Goal: Task Accomplishment & Management: Manage account settings

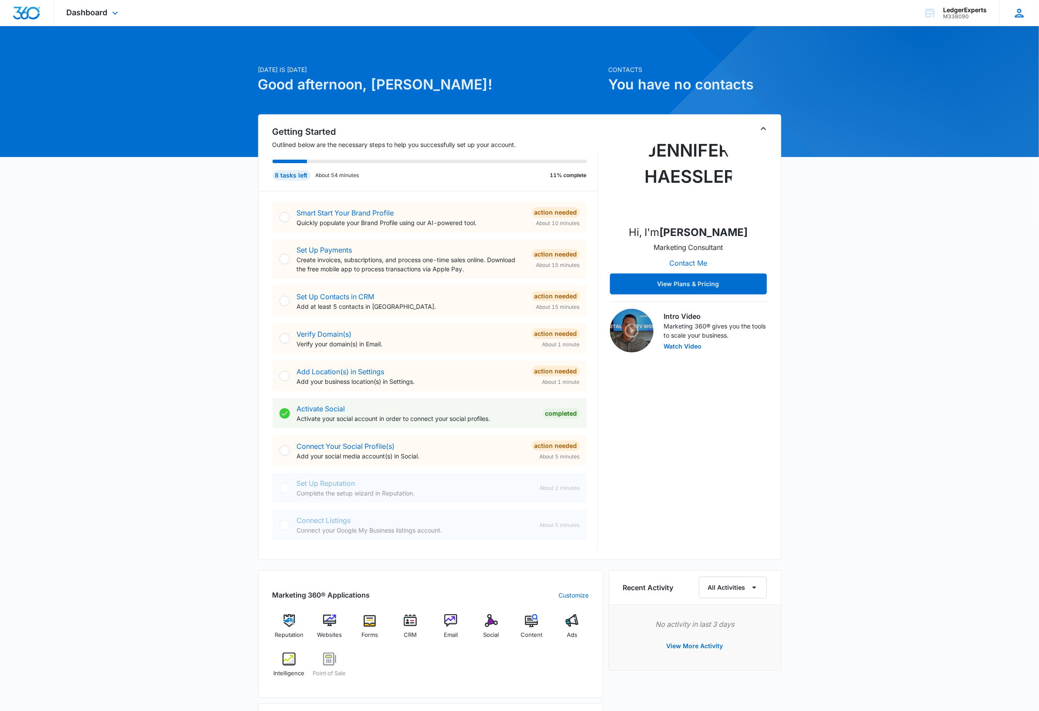
click at [1020, 19] on icon at bounding box center [1019, 13] width 13 height 13
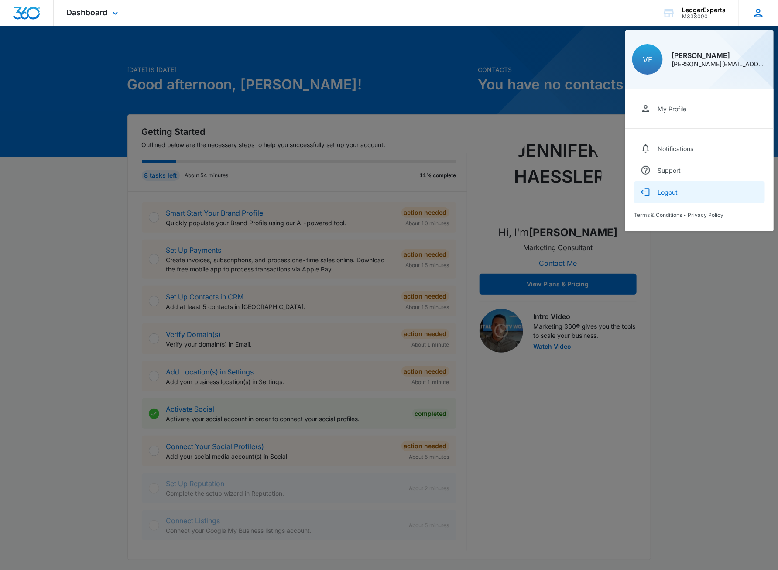
click at [673, 191] on div "Logout" at bounding box center [667, 191] width 20 height 7
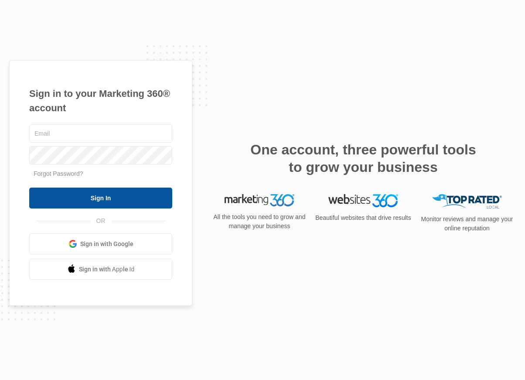
type input "dave@madwire.com"
click at [99, 197] on input "Sign In" at bounding box center [100, 198] width 143 height 21
